Goal: Information Seeking & Learning: Understand process/instructions

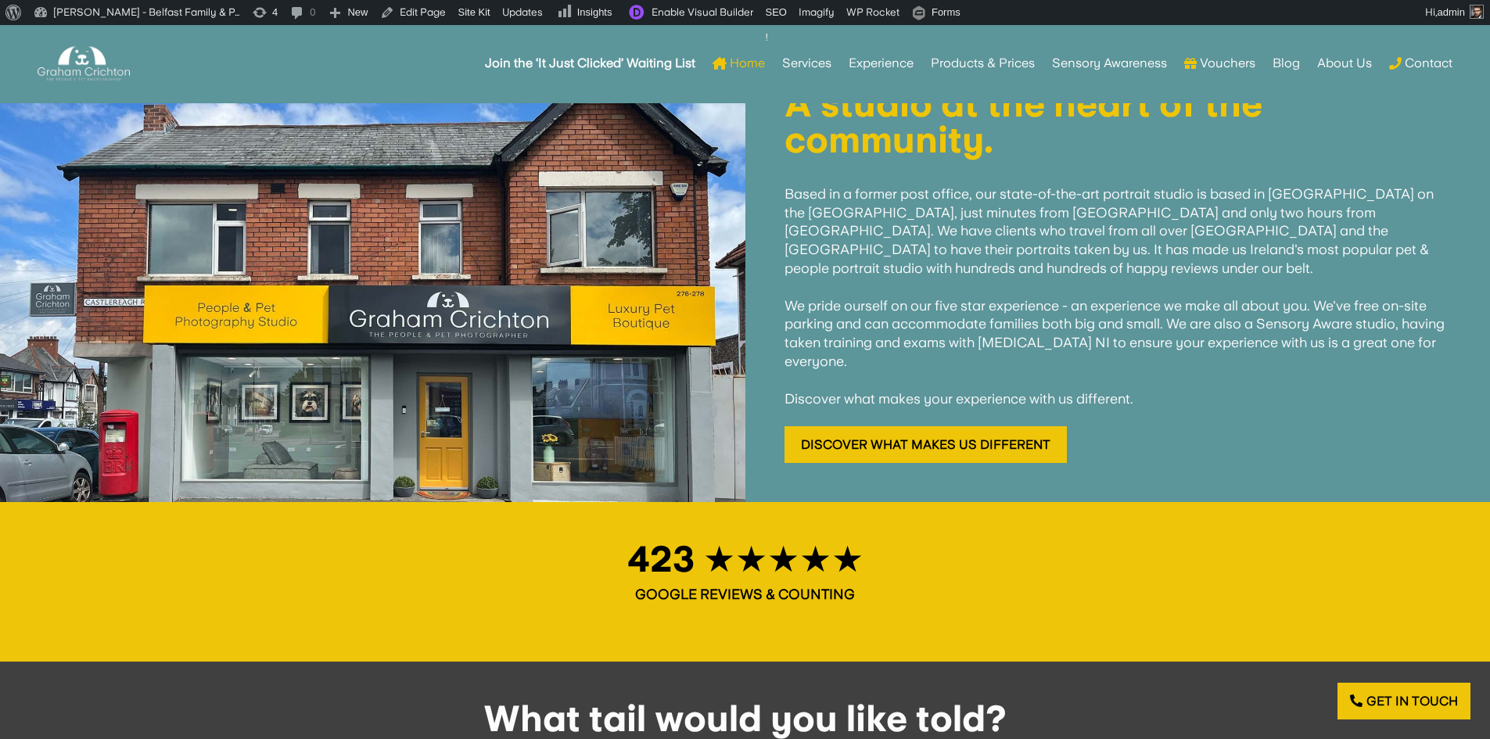
scroll to position [1721, 0]
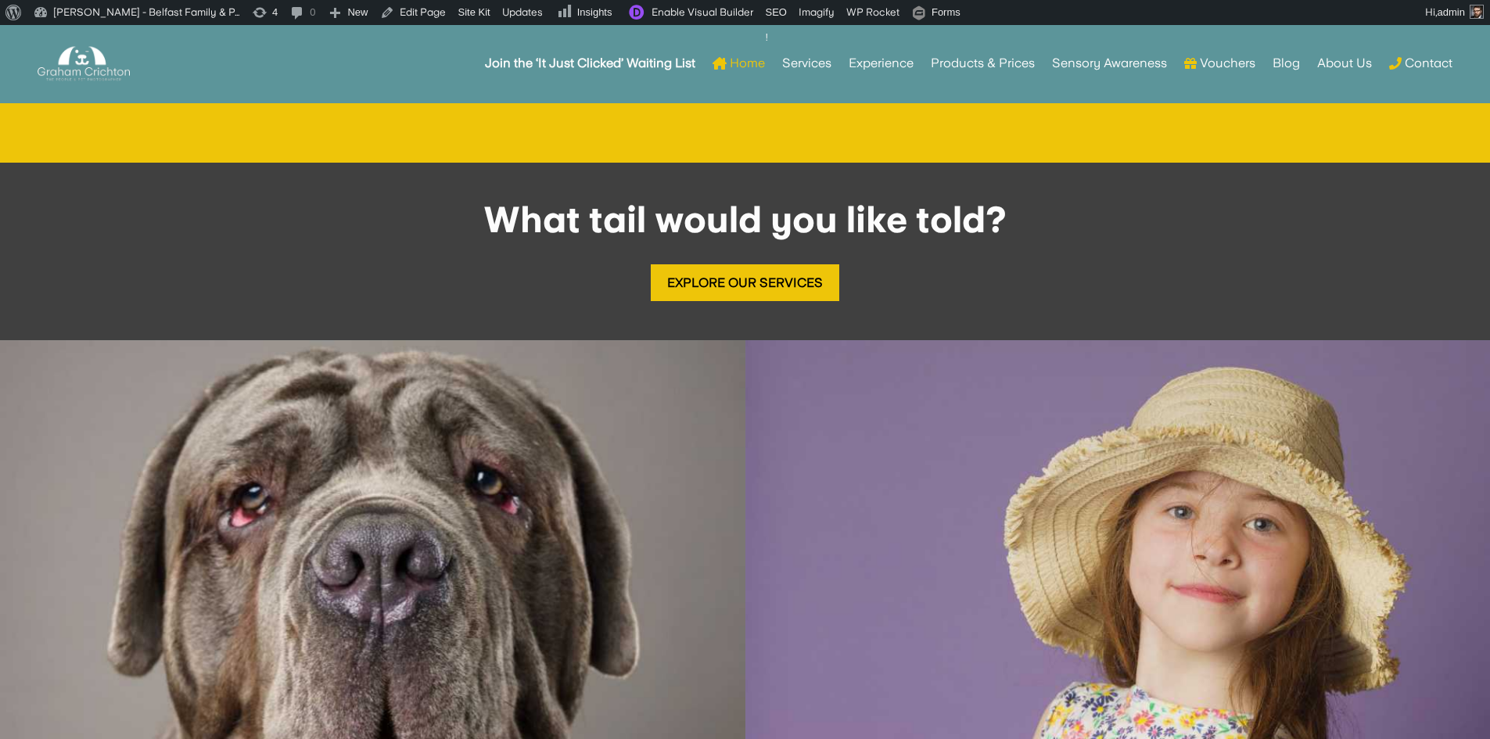
click at [495, 396] on img at bounding box center [372, 712] width 745 height 745
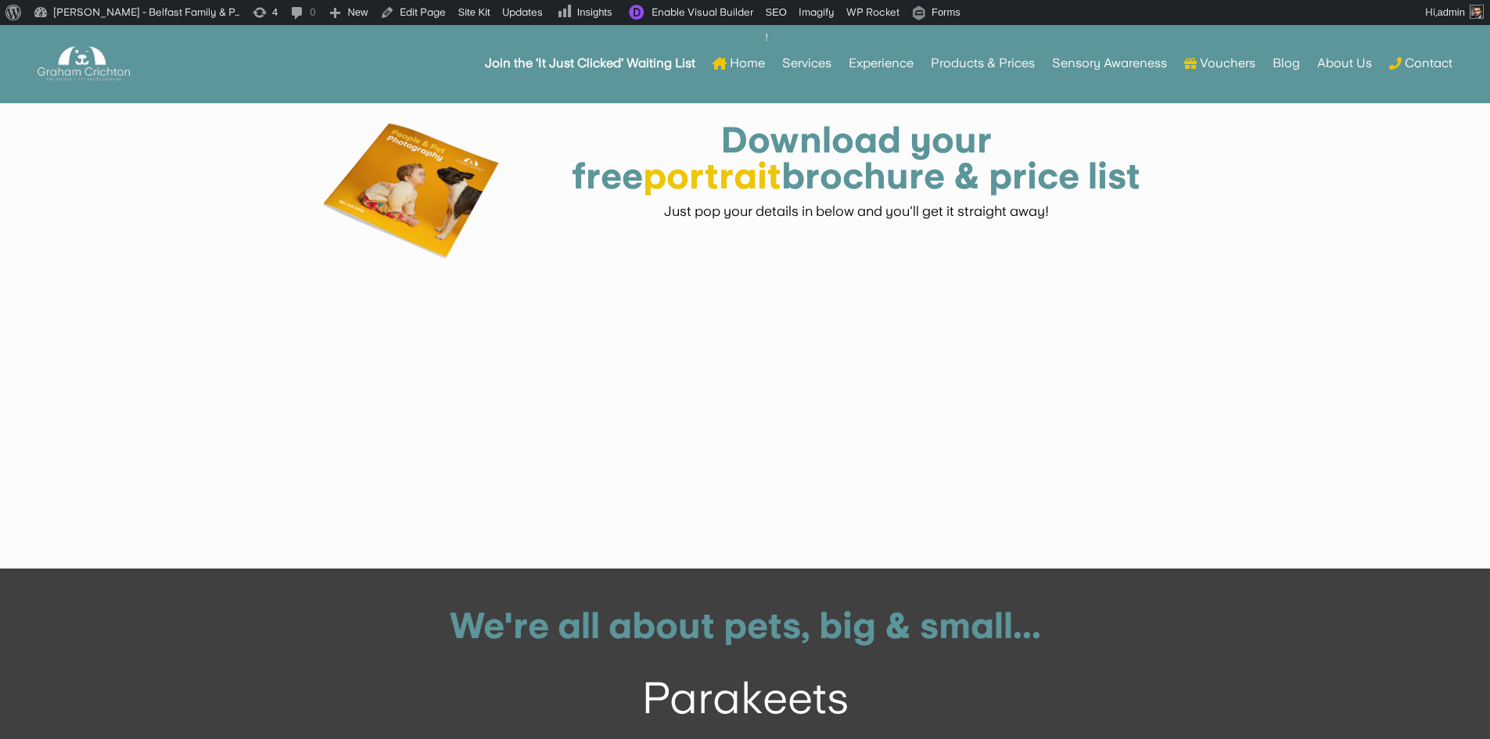
scroll to position [2862, 0]
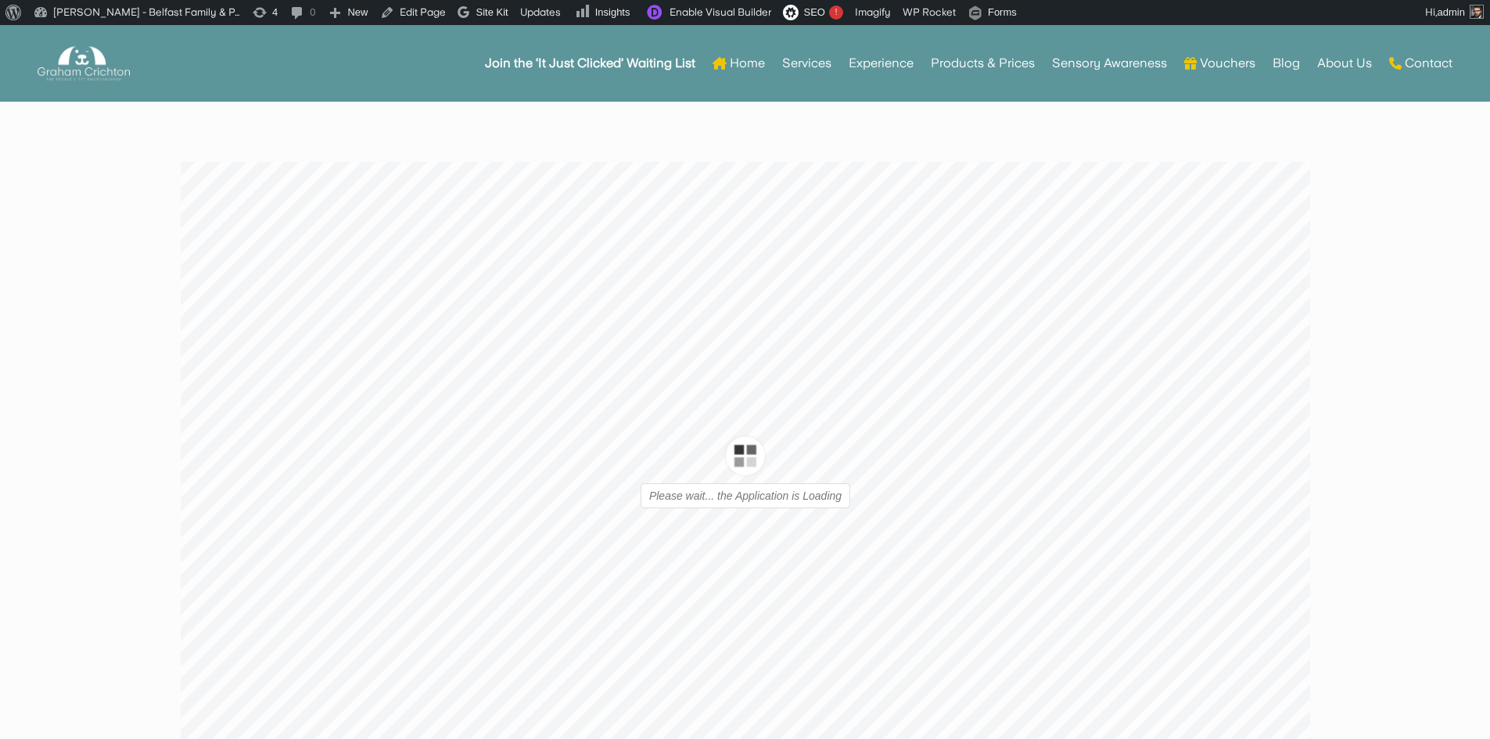
type input "1"
type input "16"
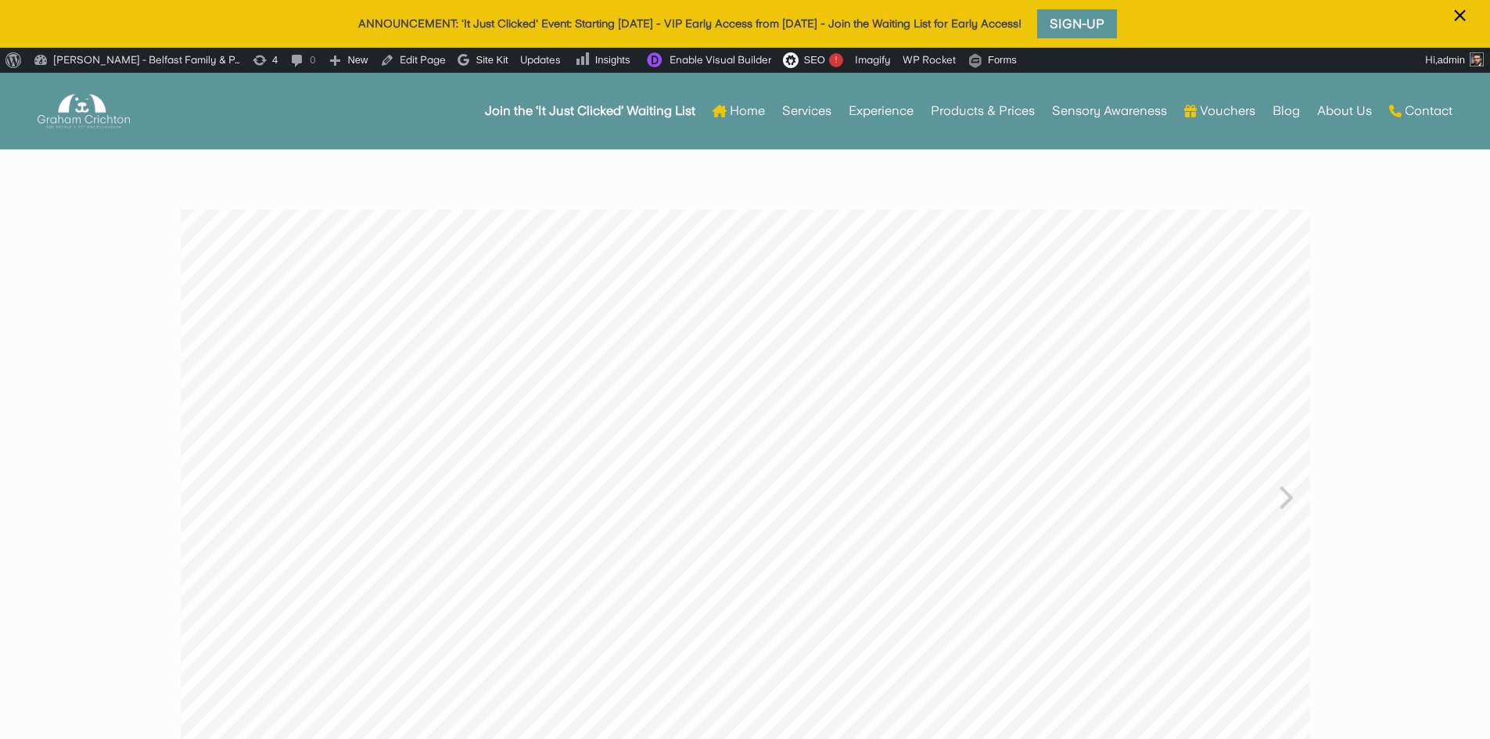
click at [1284, 490] on icon at bounding box center [1286, 496] width 15 height 41
click at [209, 501] on icon at bounding box center [203, 496] width 15 height 41
type input "1"
